Goal: Task Accomplishment & Management: Use online tool/utility

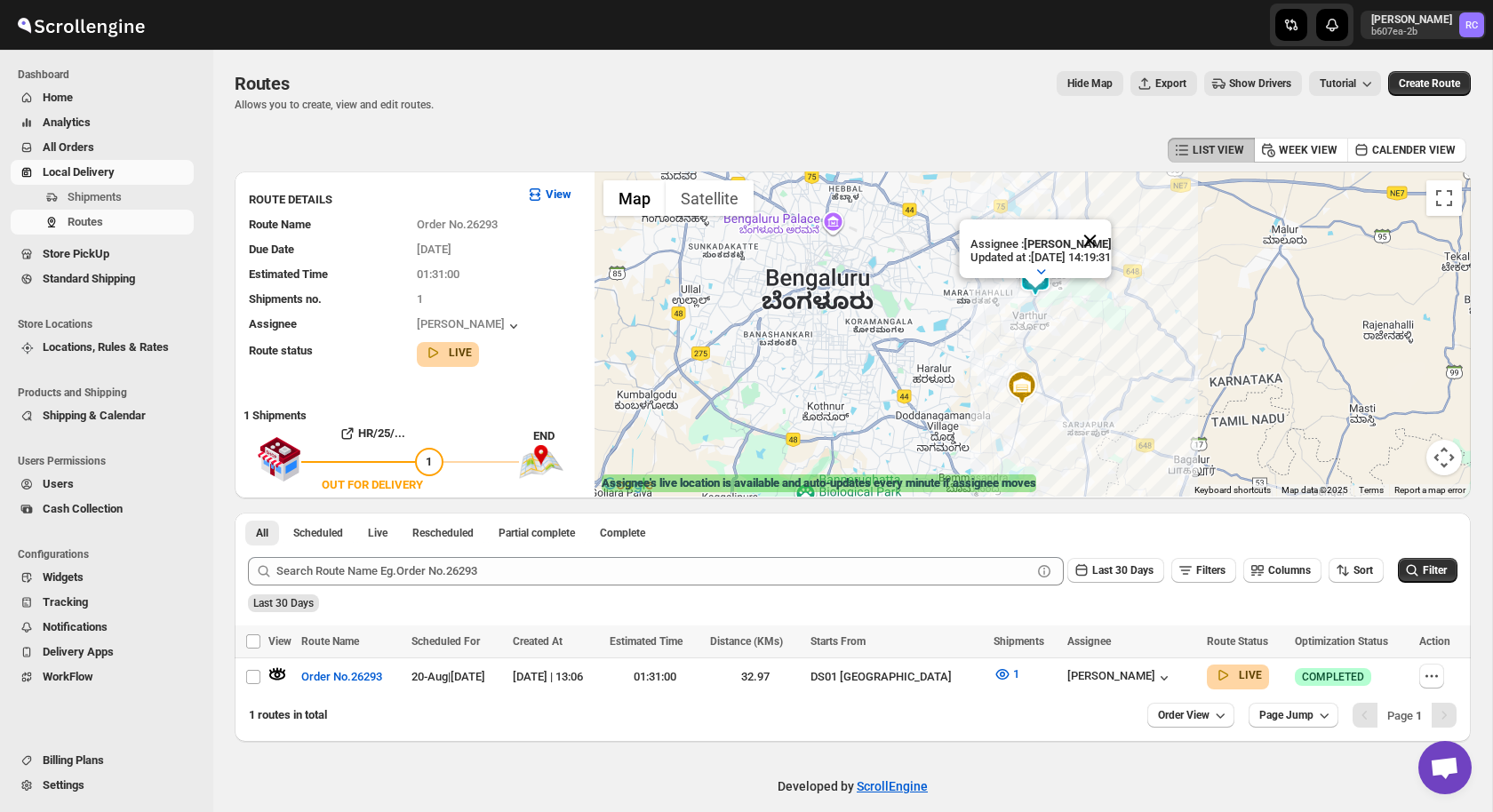
click at [1107, 246] on button "Close" at bounding box center [1089, 241] width 43 height 43
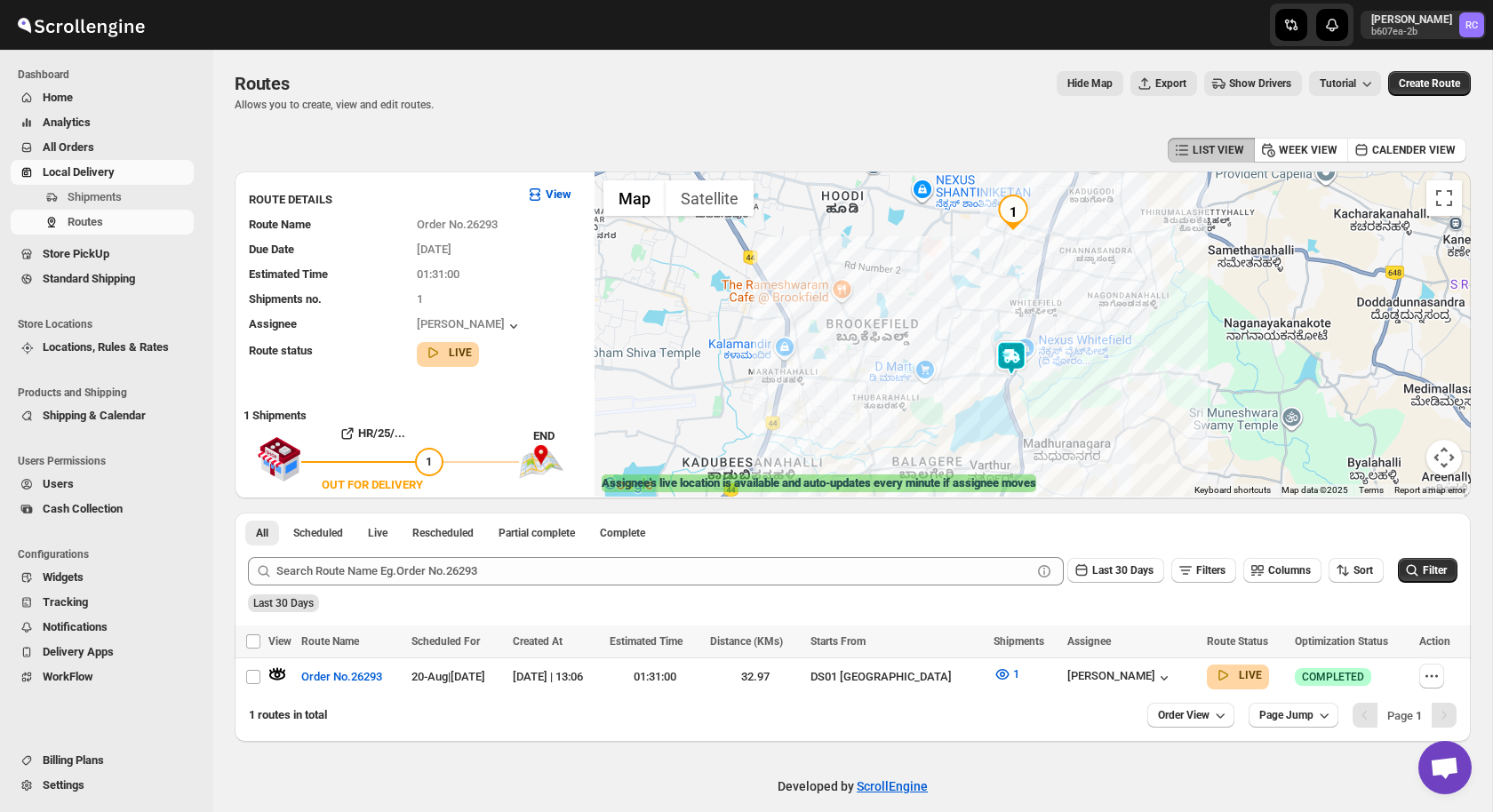
drag, startPoint x: 1128, startPoint y: 235, endPoint x: 1078, endPoint y: 331, distance: 108.2
click at [1078, 331] on div at bounding box center [1033, 334] width 876 height 326
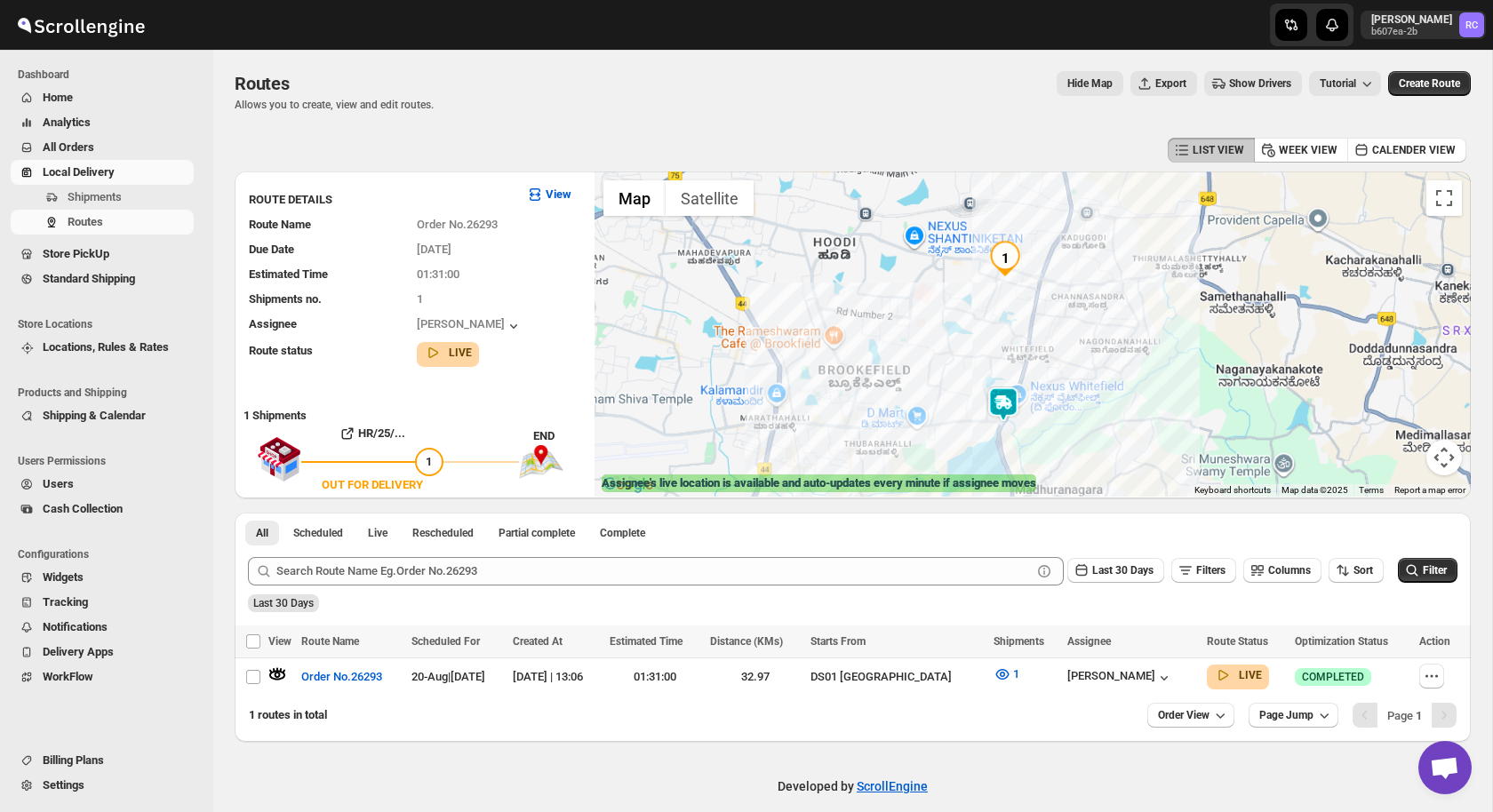
drag, startPoint x: 1080, startPoint y: 332, endPoint x: 1046, endPoint y: 362, distance: 45.3
click at [1046, 362] on div at bounding box center [1033, 334] width 876 height 326
click at [341, 676] on span "Order No.26293" at bounding box center [341, 676] width 81 height 18
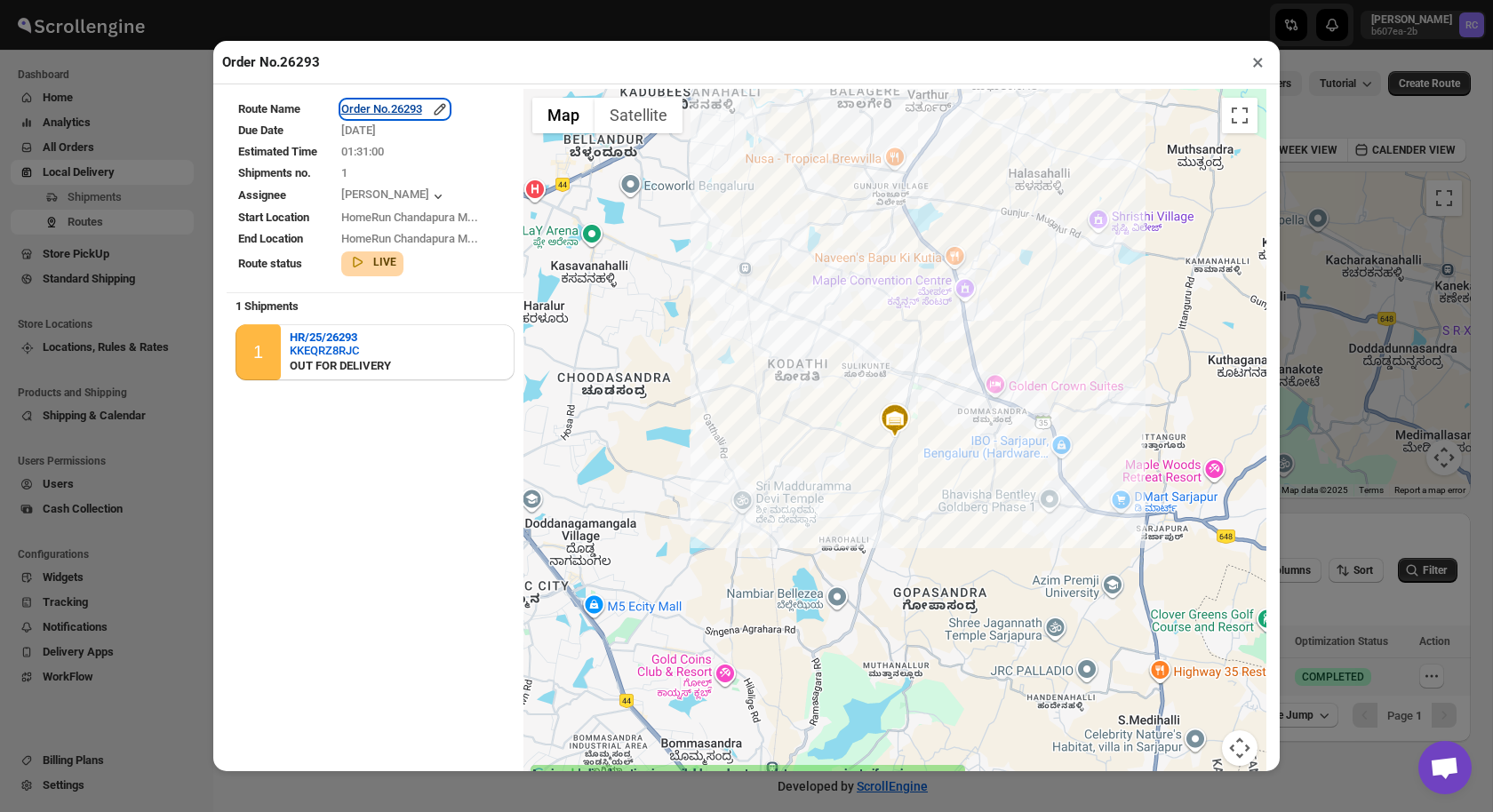
click at [406, 111] on div "Order No.26293" at bounding box center [395, 109] width 108 height 18
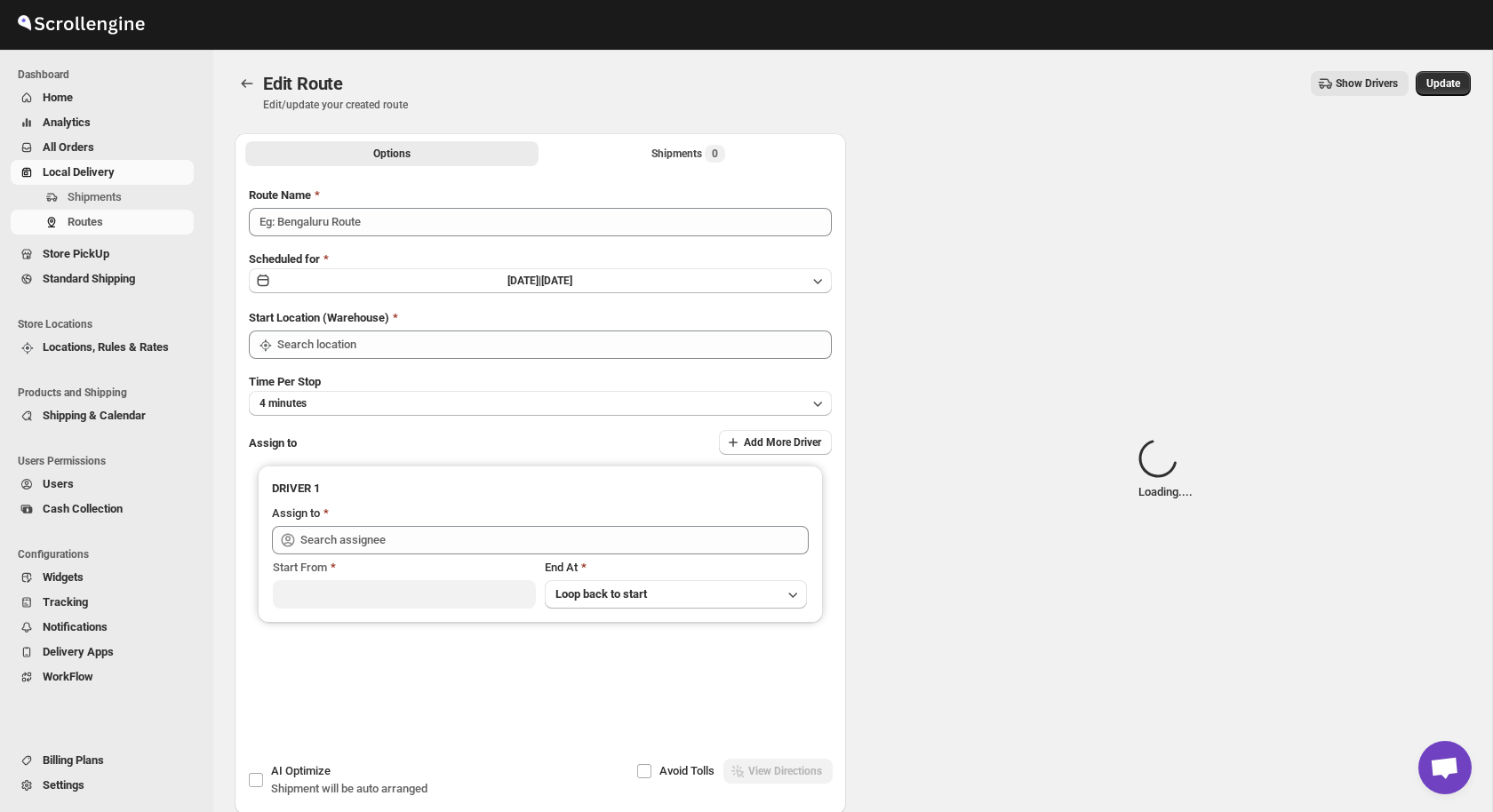
type input "Order No.26293"
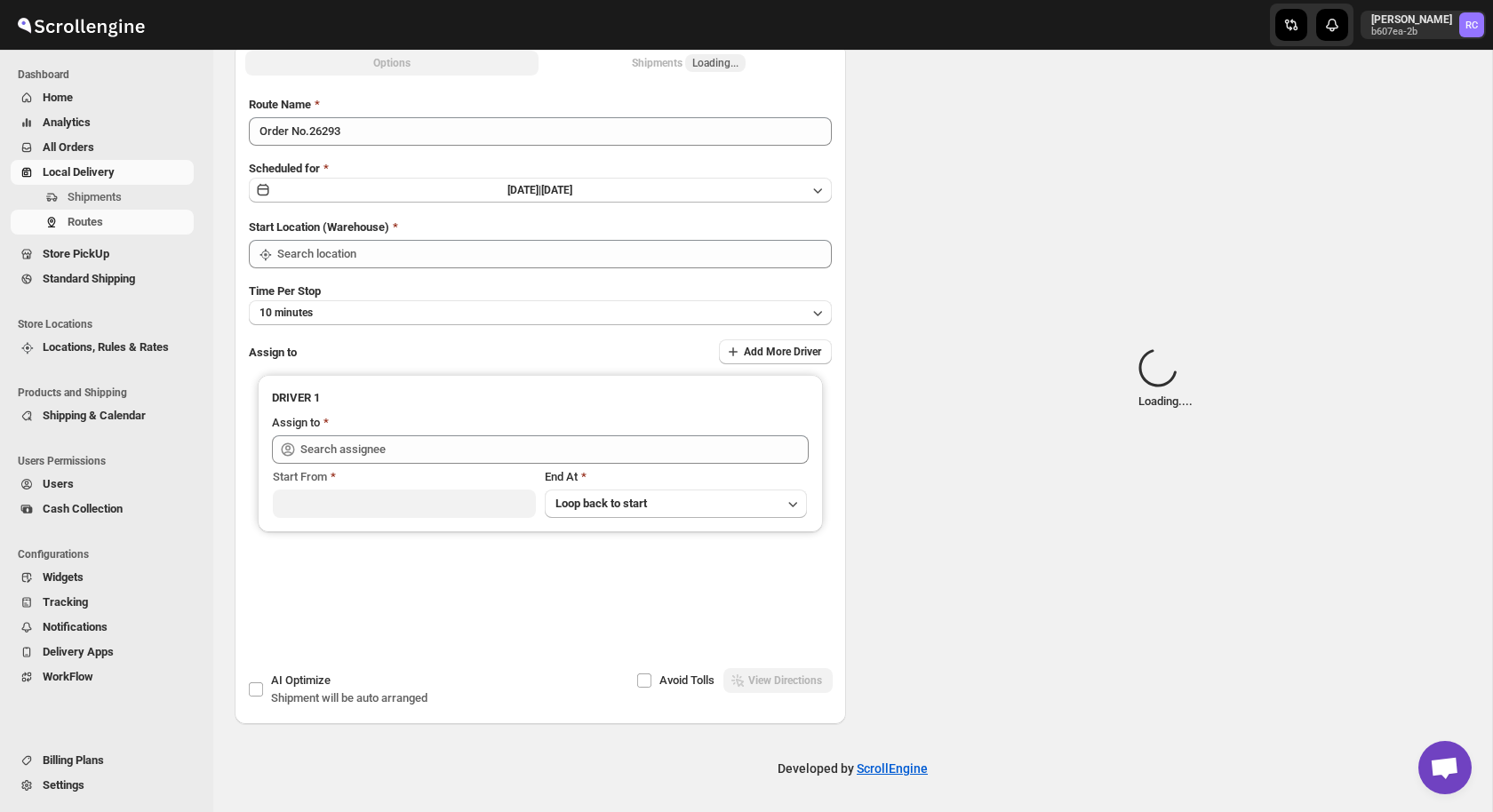
type input "DS01 [GEOGRAPHIC_DATA]"
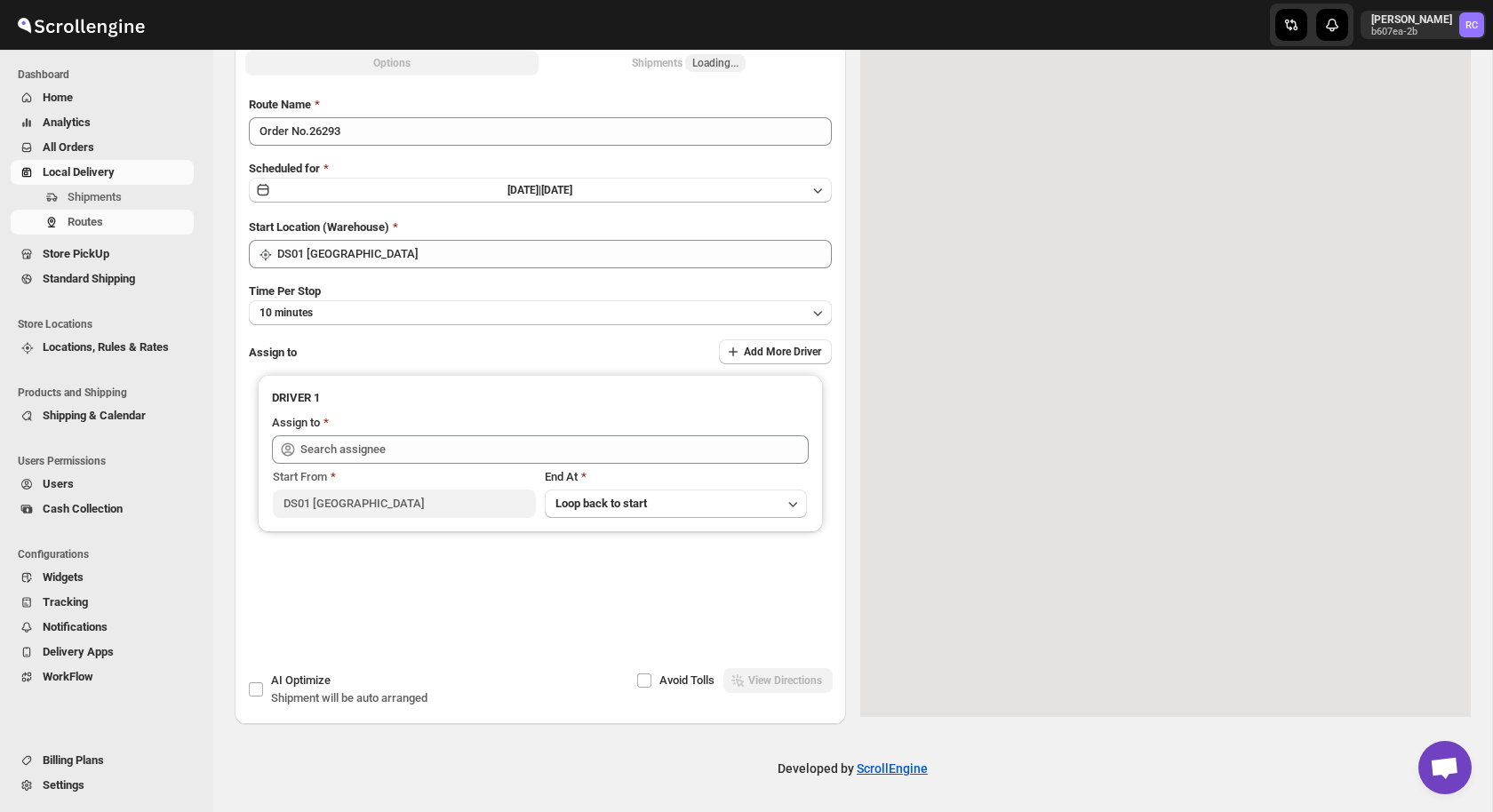
type input "[PERSON_NAME] ([EMAIL_ADDRESS][DOMAIN_NAME])"
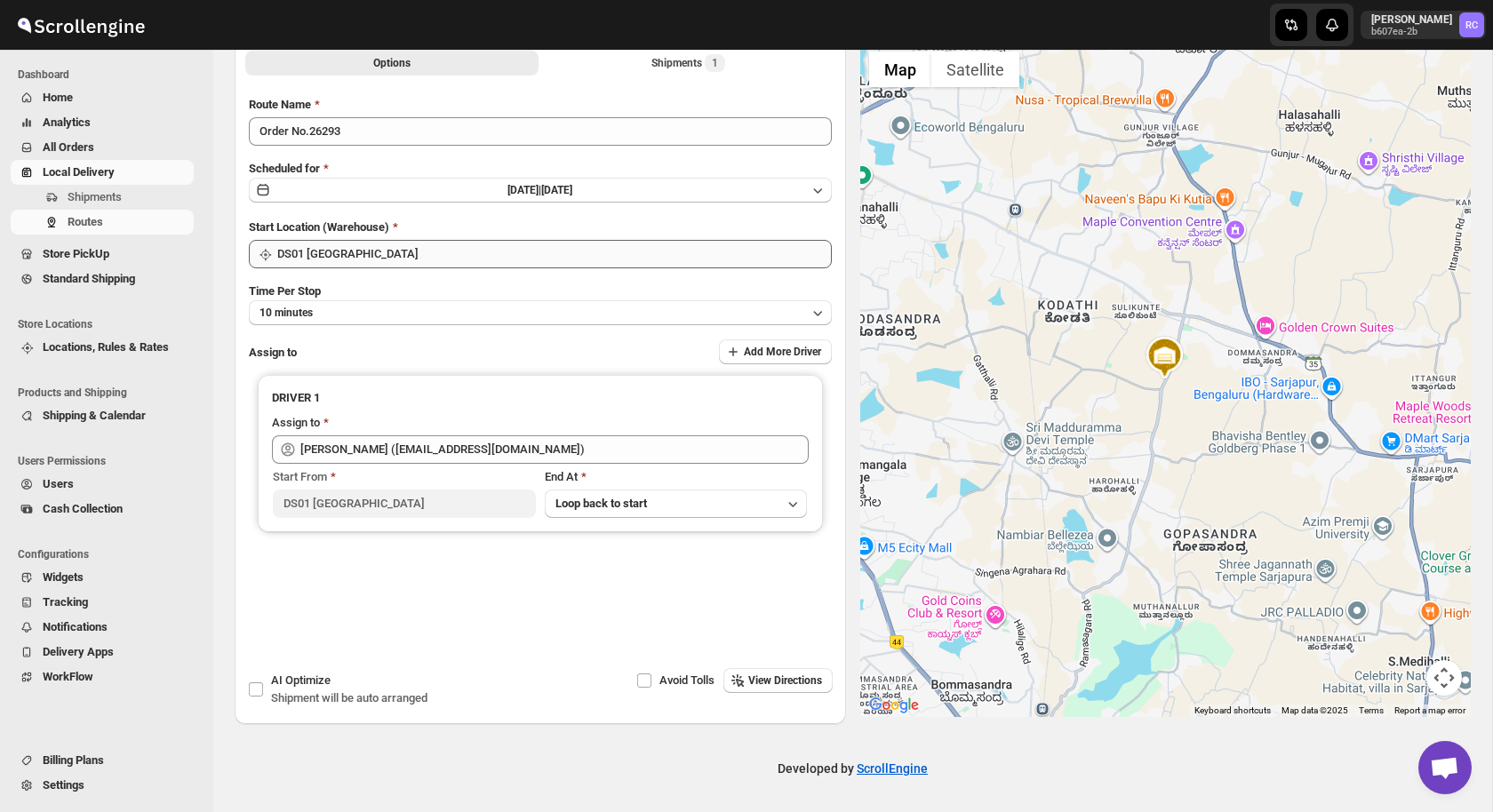
scroll to position [0, 0]
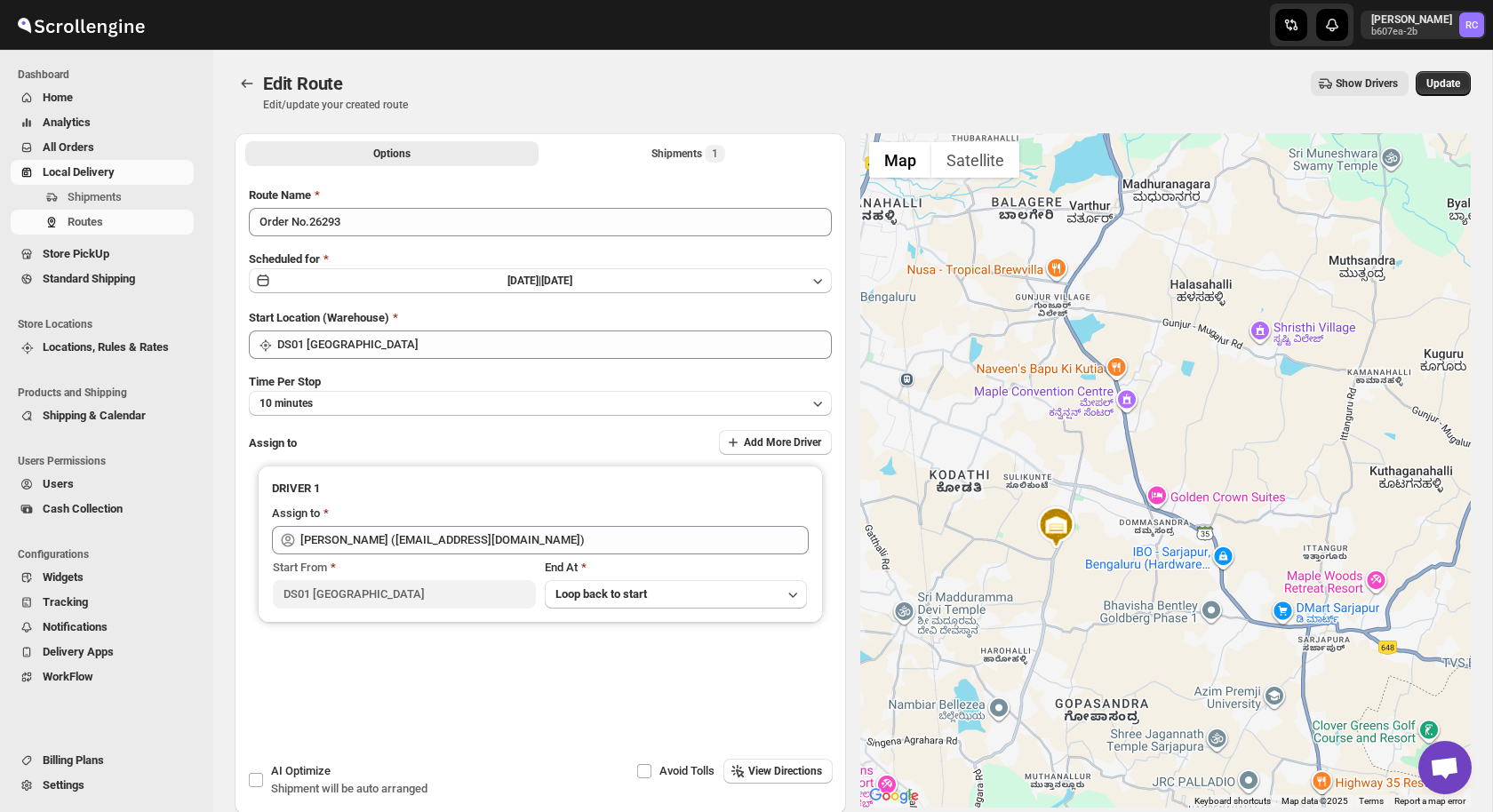
drag, startPoint x: 1296, startPoint y: 324, endPoint x: 1183, endPoint y: 406, distance: 139.6
click at [1183, 406] on div at bounding box center [1166, 470] width 611 height 674
click at [83, 146] on span "All Orders" at bounding box center [68, 147] width 51 height 13
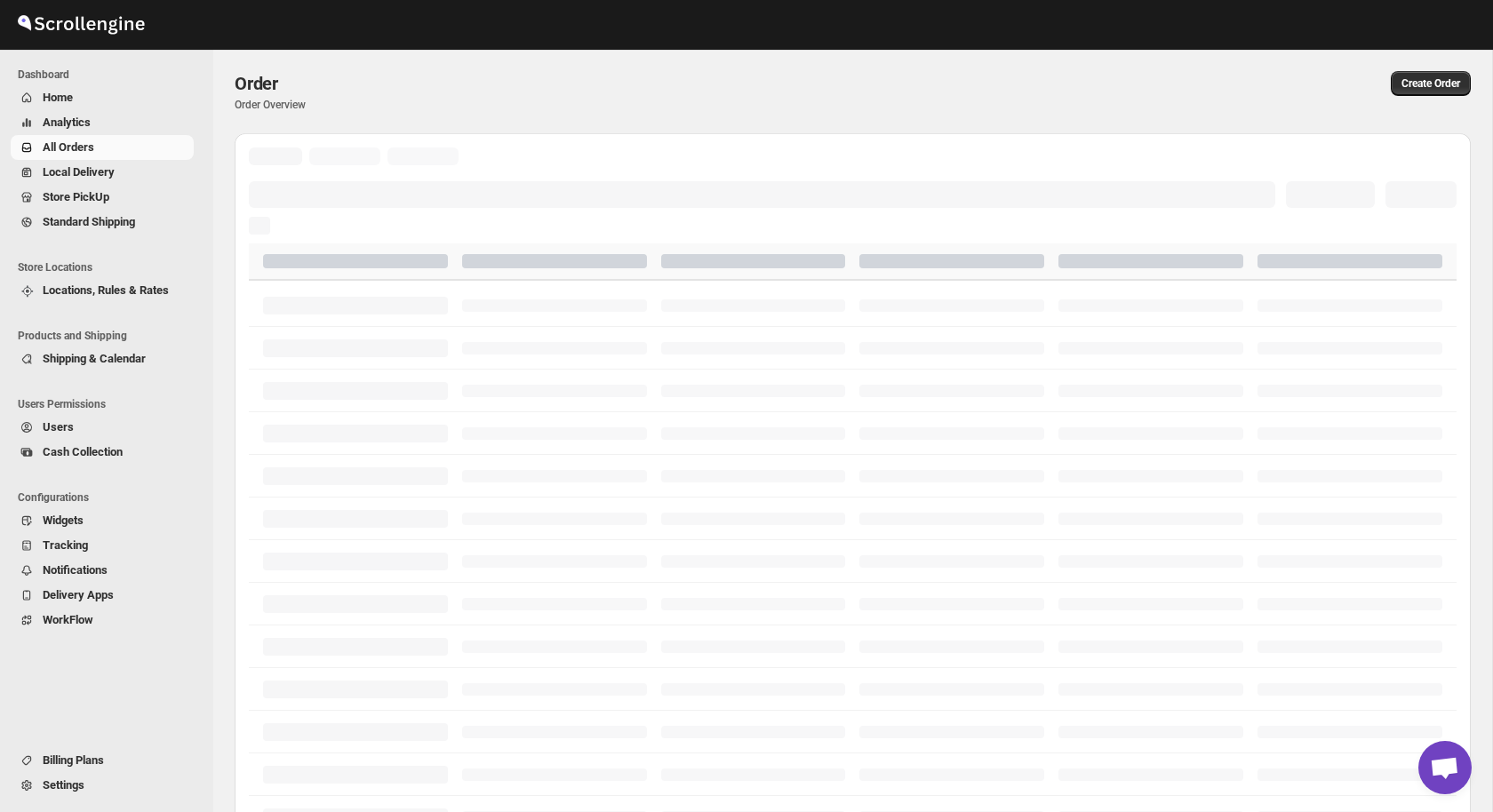
click at [110, 114] on span "Analytics" at bounding box center [116, 122] width 148 height 18
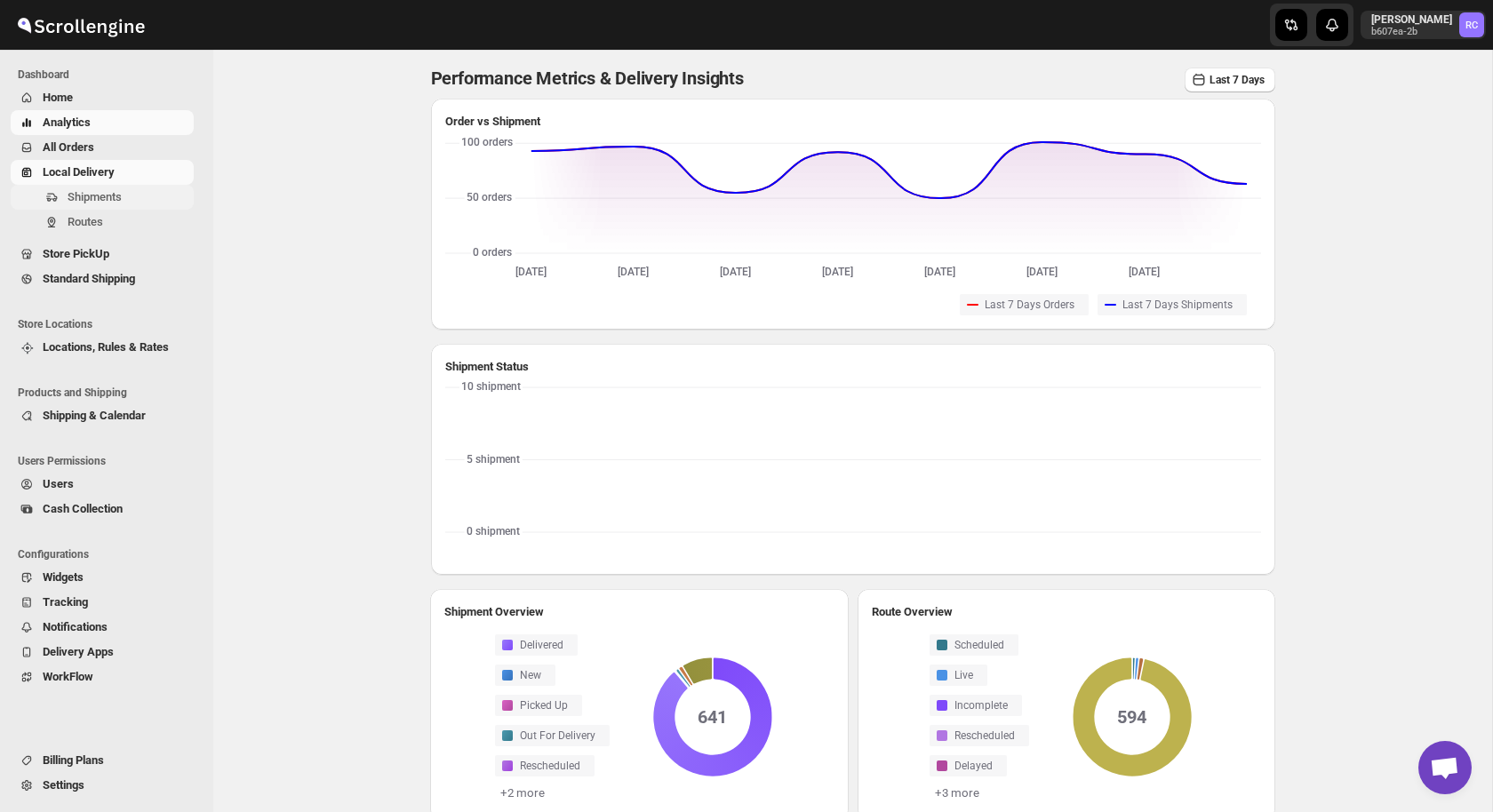
click at [89, 199] on span "Shipments" at bounding box center [95, 196] width 54 height 13
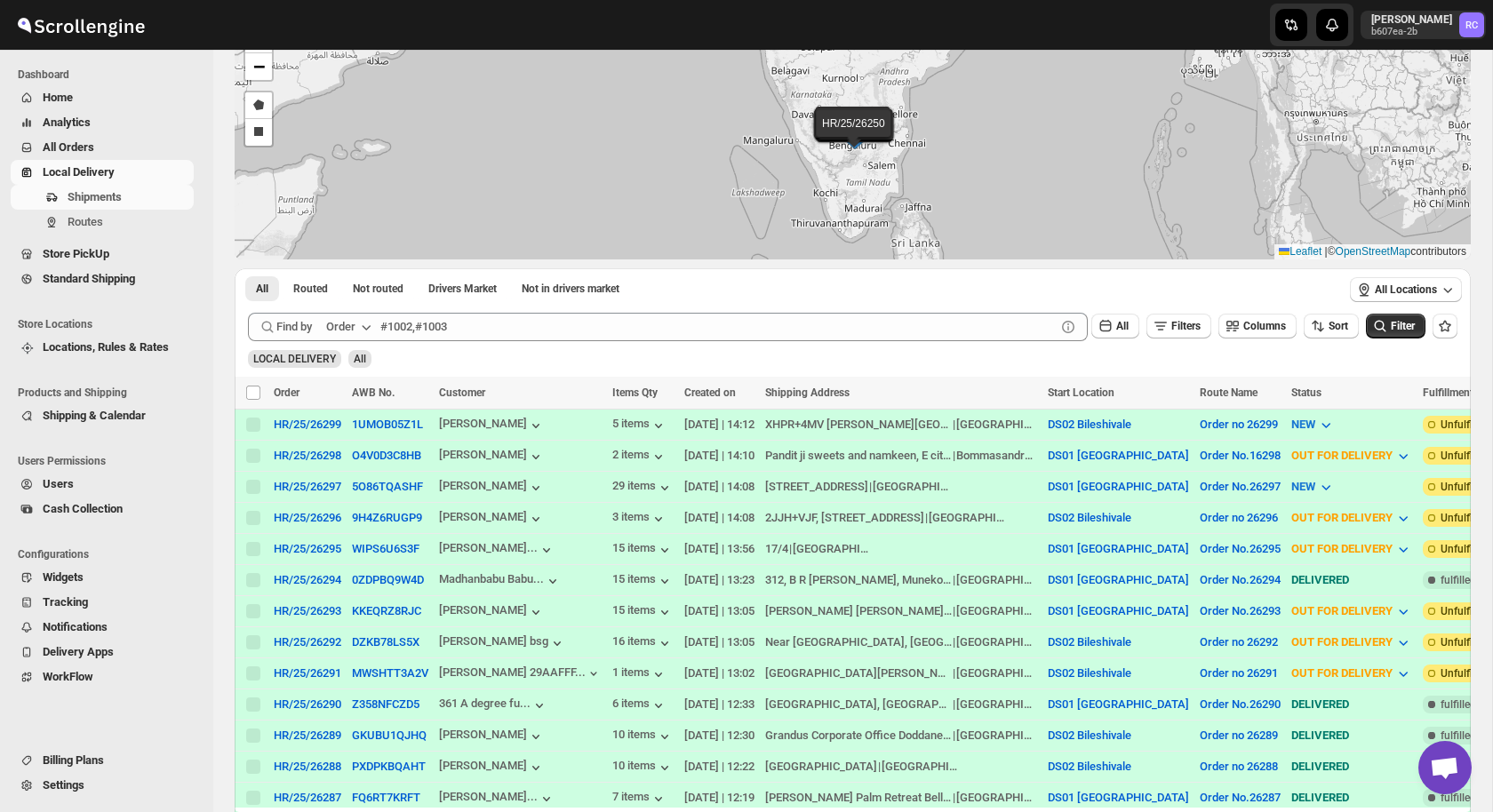
scroll to position [138, 0]
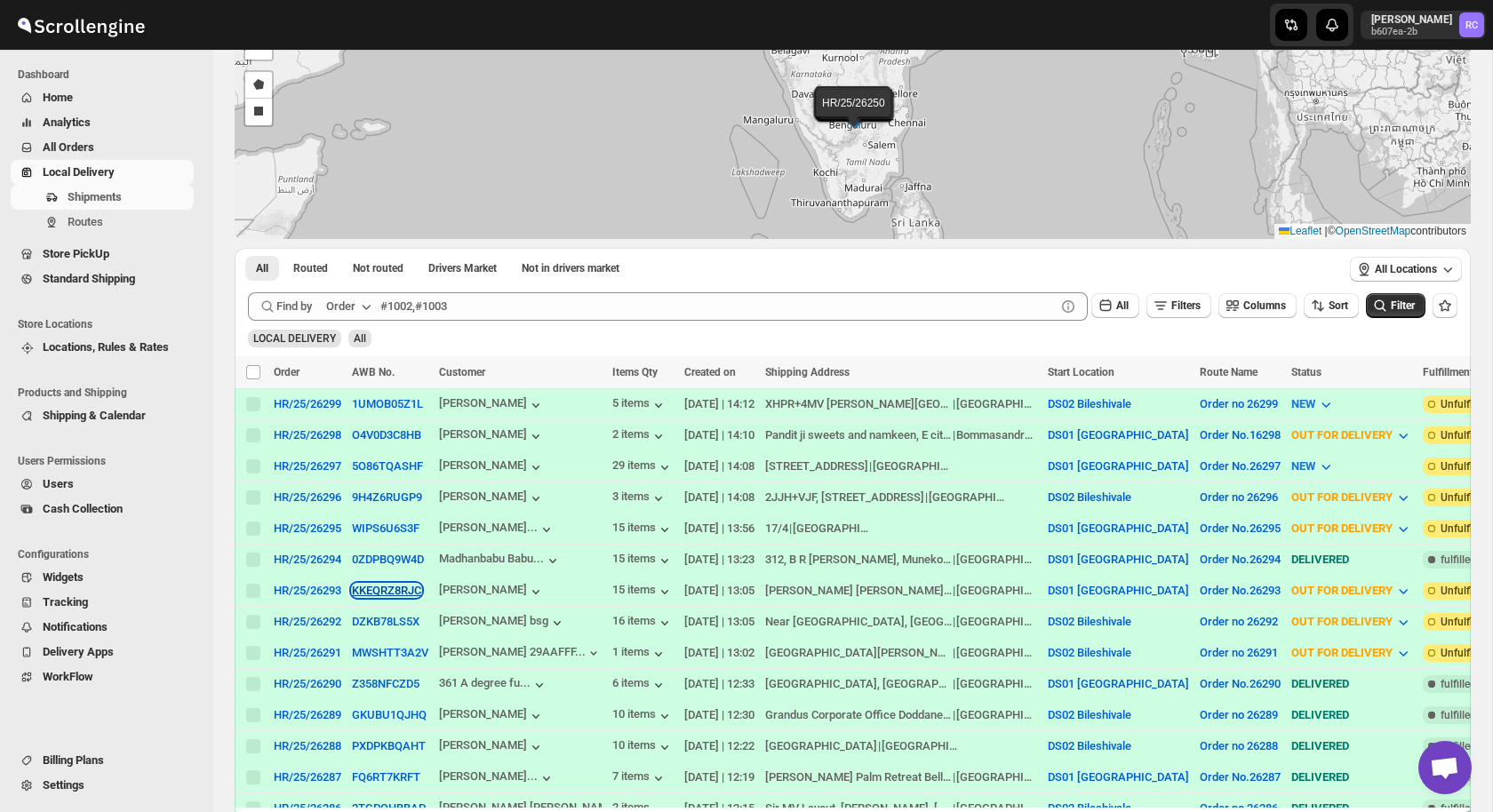
click at [391, 584] on button "KKEQRZ8RJC" at bounding box center [386, 591] width 69 height 13
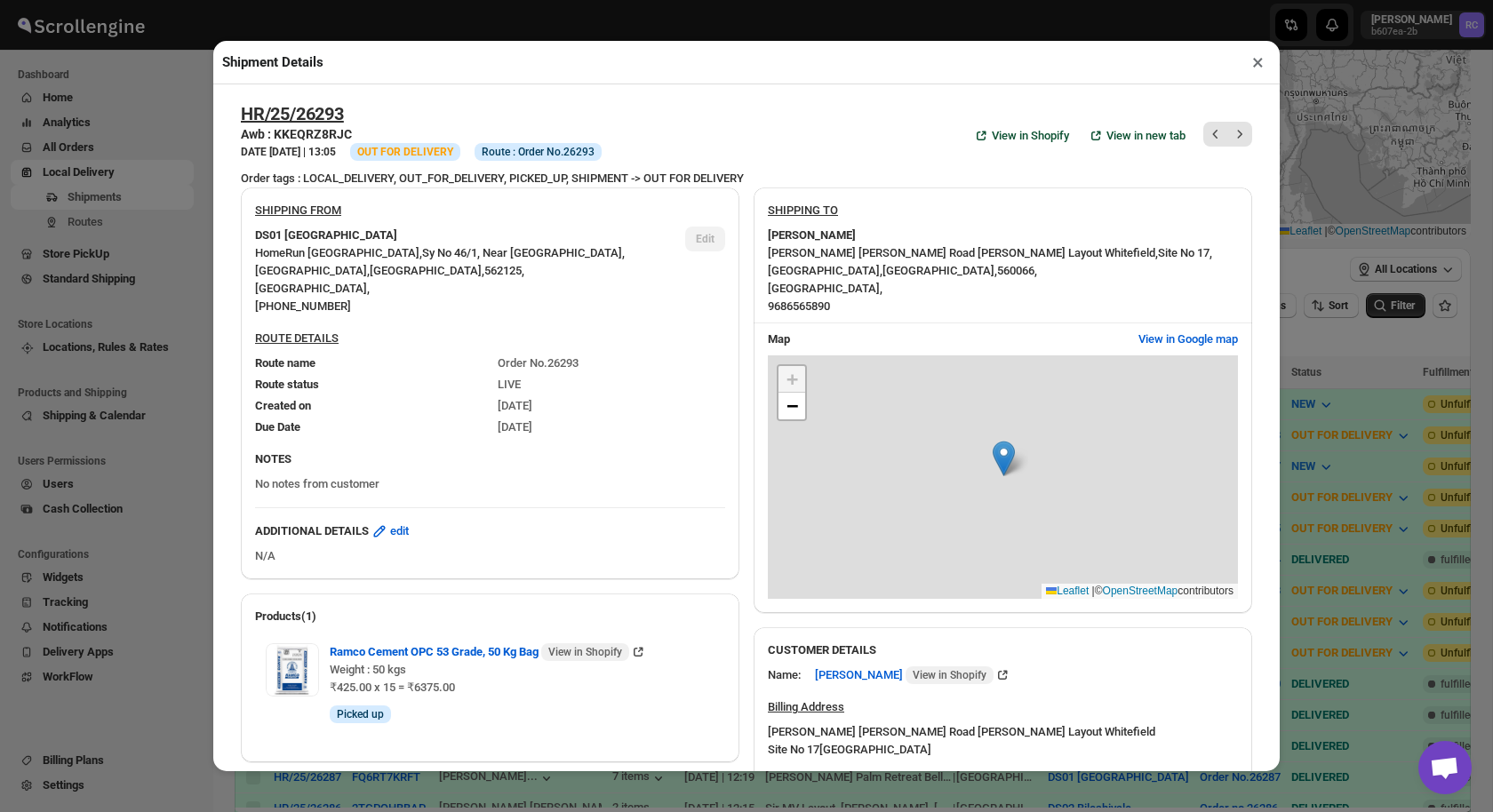
scroll to position [458, 0]
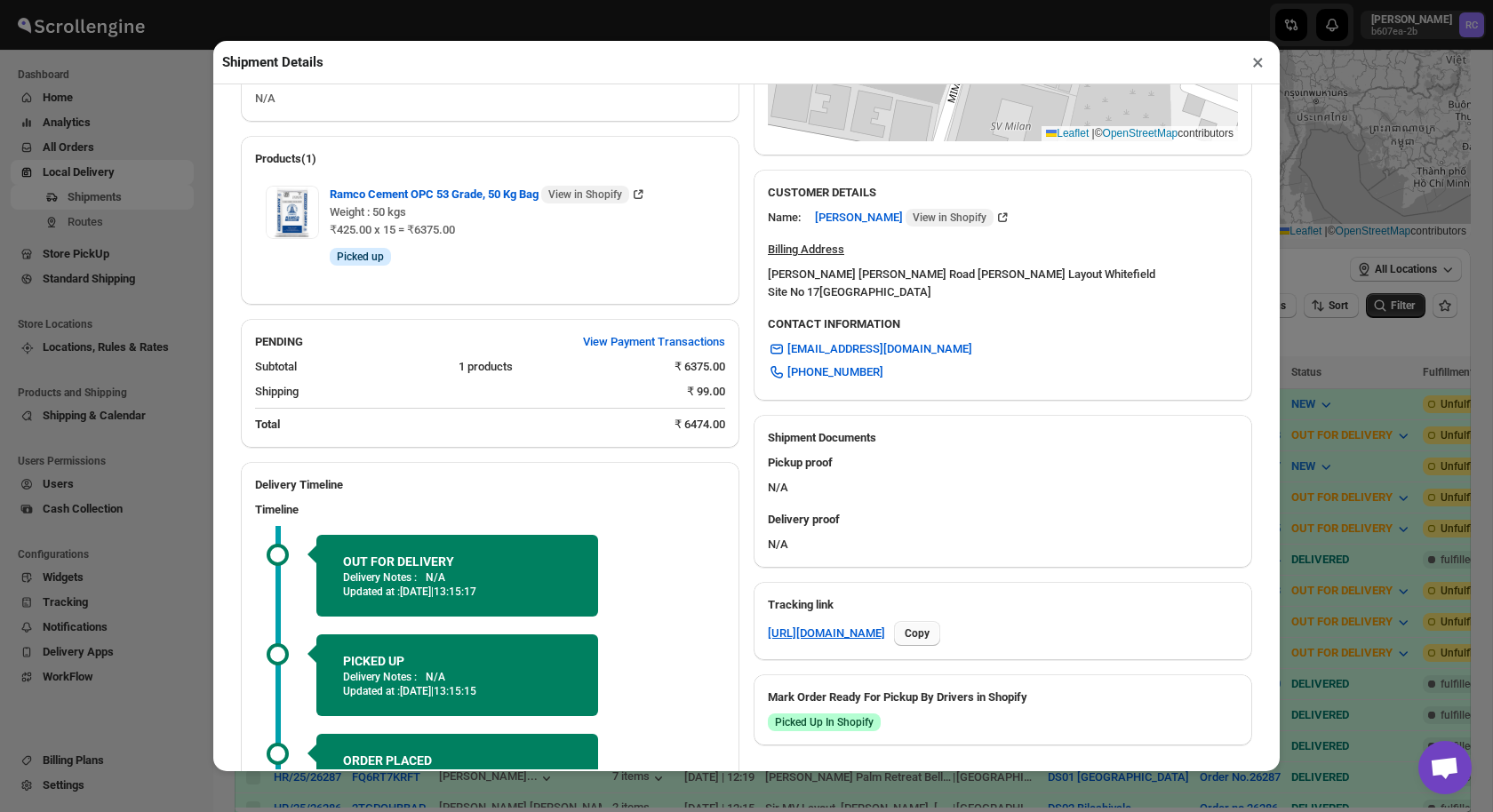
click at [929, 631] on span "Copy" at bounding box center [916, 632] width 25 height 14
